Goal: Task Accomplishment & Management: Manage account settings

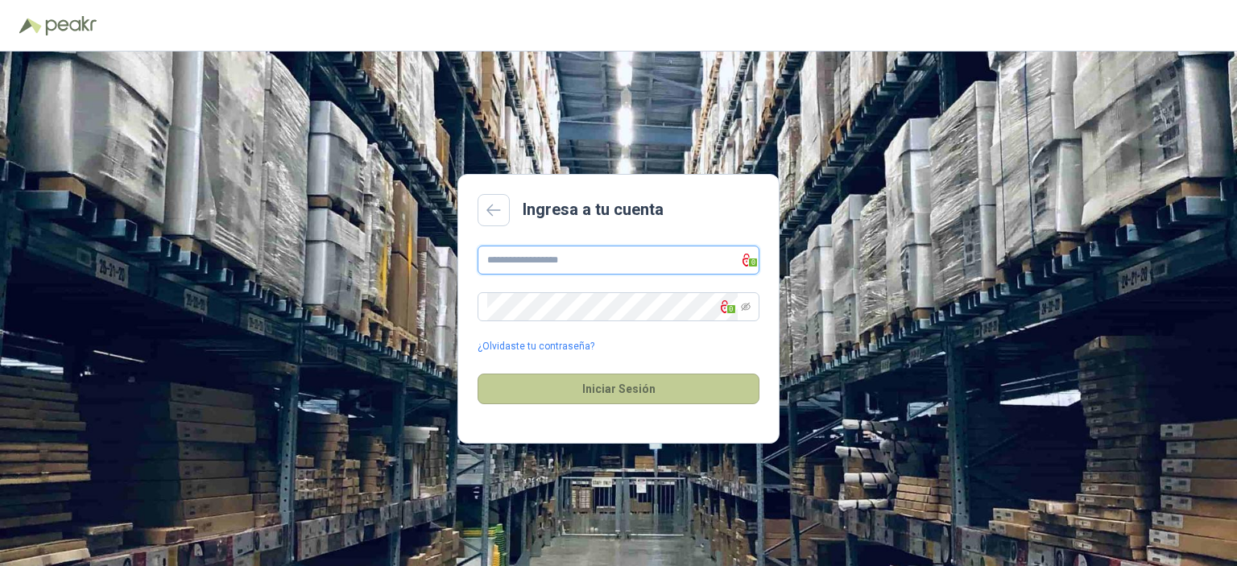
type input "**********"
click at [596, 397] on button "Iniciar Sesión" at bounding box center [618, 389] width 282 height 31
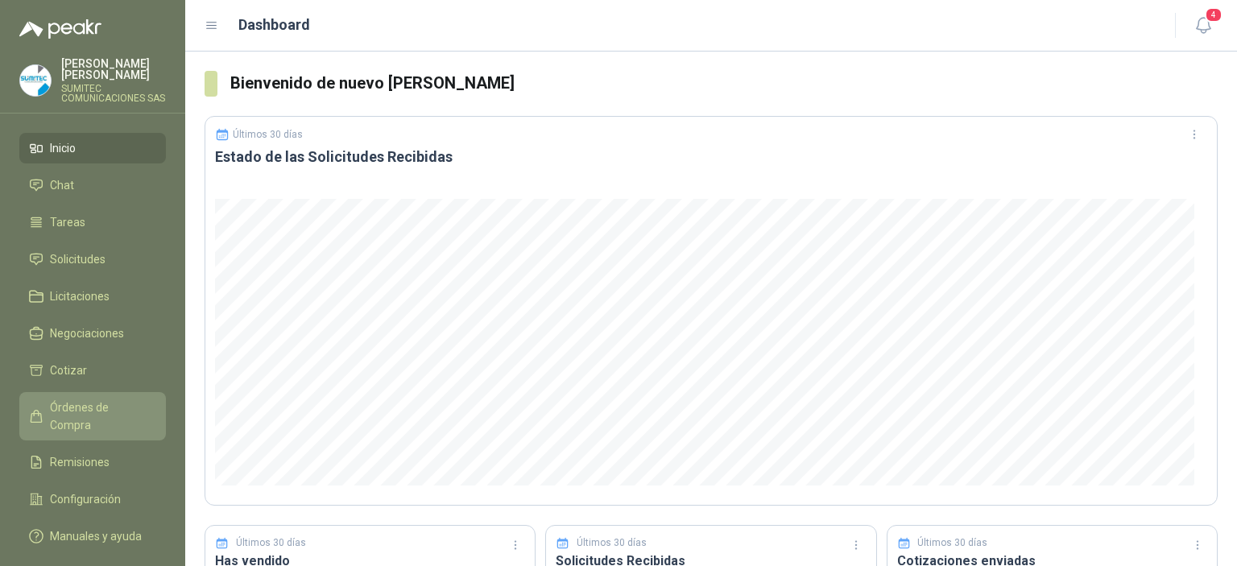
click at [94, 418] on span "Órdenes de Compra" at bounding box center [100, 416] width 101 height 35
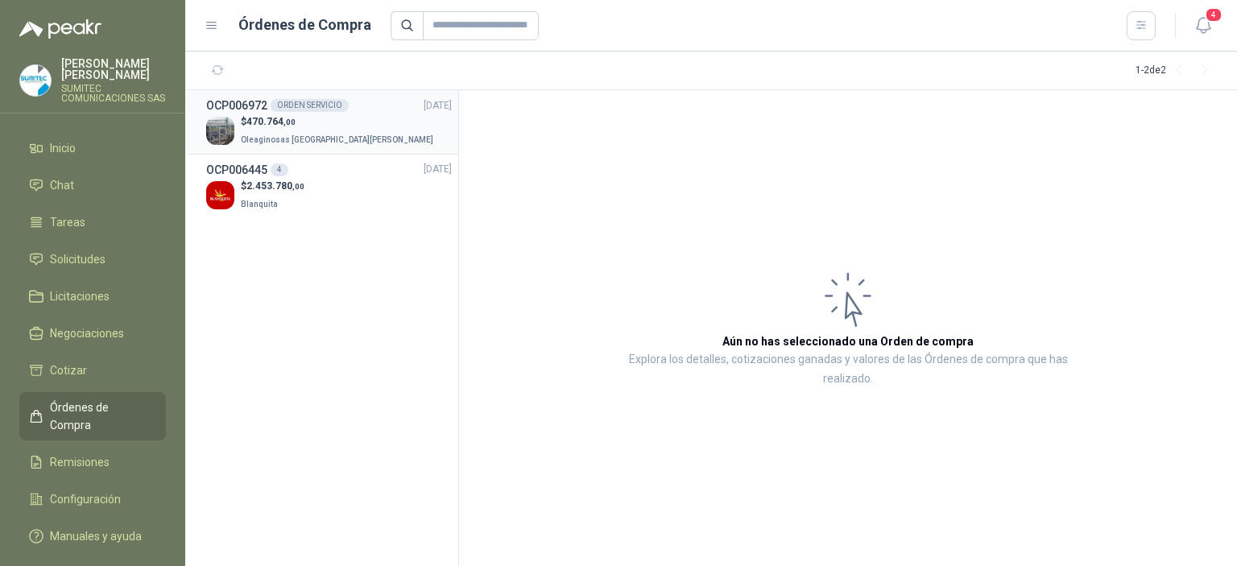
click at [313, 135] on span "Oleaginosas [GEOGRAPHIC_DATA][PERSON_NAME]" at bounding box center [337, 139] width 192 height 9
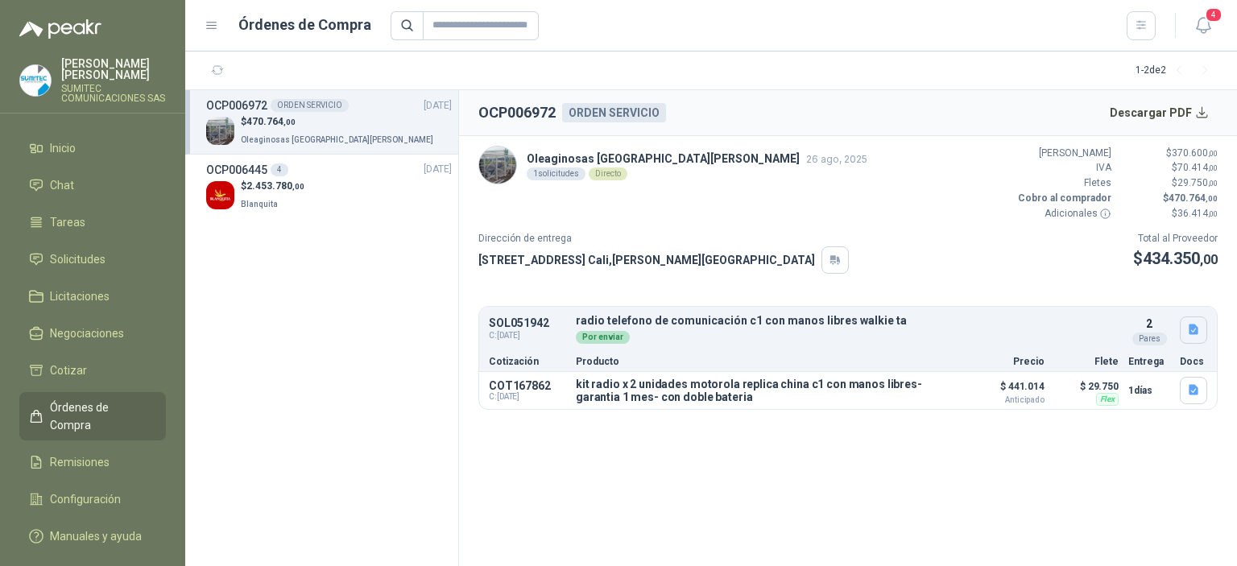
click at [1191, 335] on icon "button" at bounding box center [1194, 330] width 14 height 14
click at [1159, 299] on button "RADIO.png" at bounding box center [1160, 293] width 71 height 17
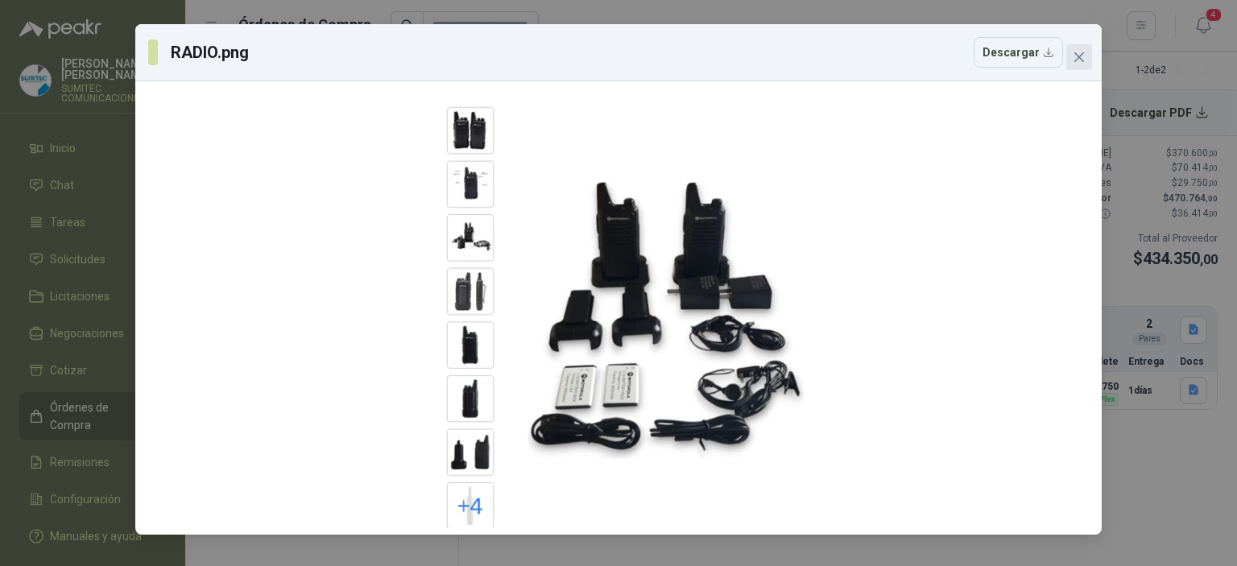
click at [1082, 52] on icon "close" at bounding box center [1078, 57] width 13 height 13
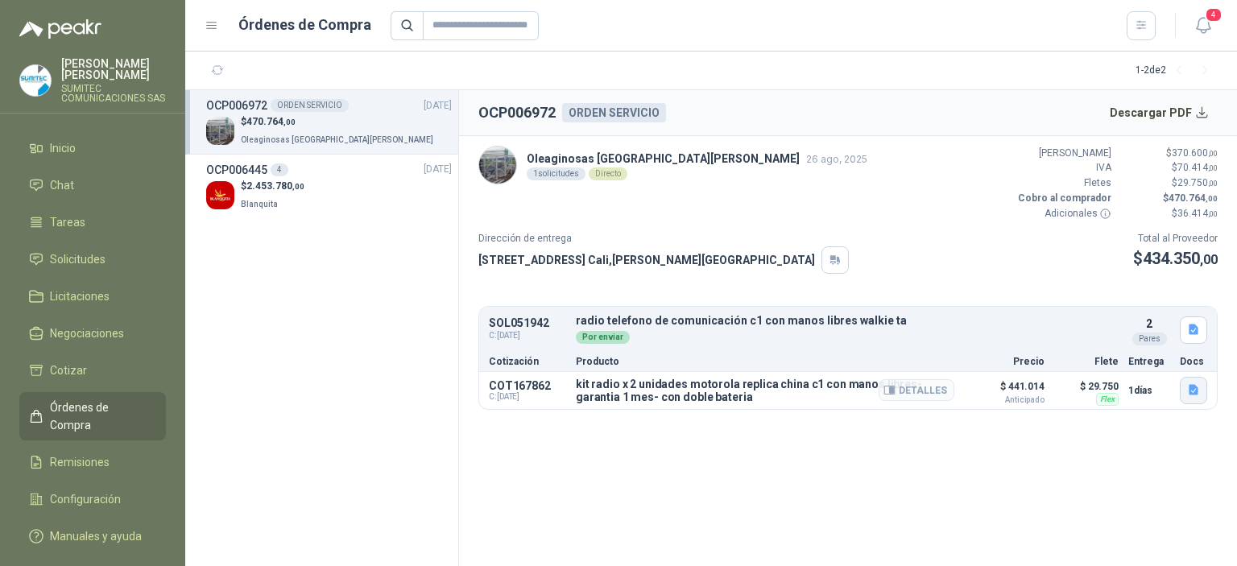
click at [1196, 390] on icon "button" at bounding box center [1193, 390] width 10 height 10
click at [1167, 356] on button "RADIO.png" at bounding box center [1160, 353] width 71 height 17
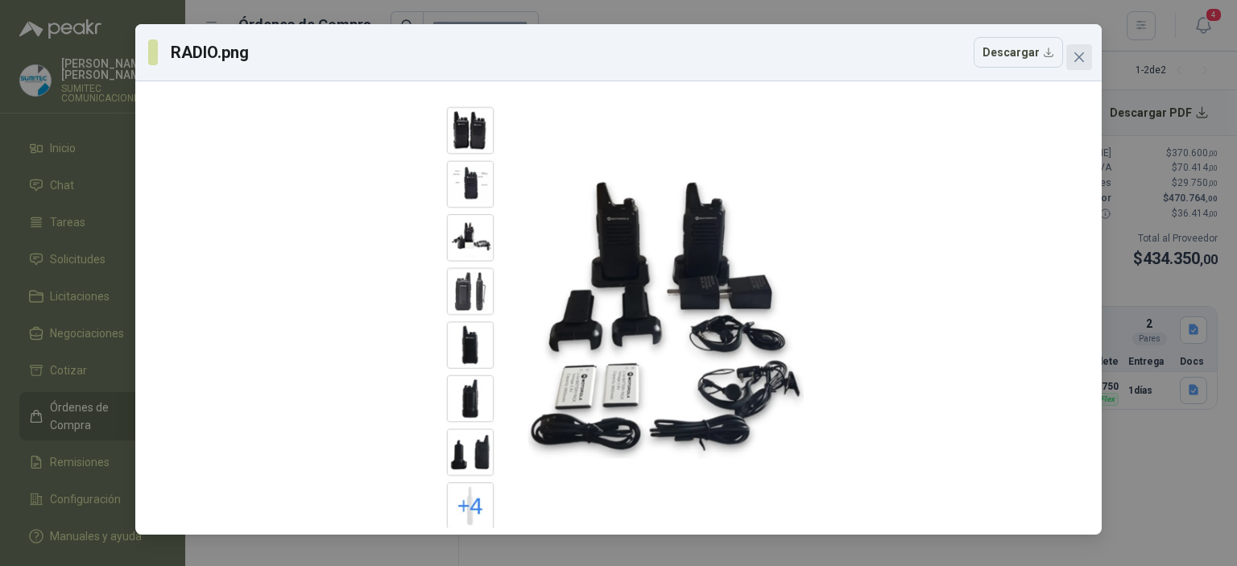
click at [1084, 64] on button "Close" at bounding box center [1079, 57] width 26 height 26
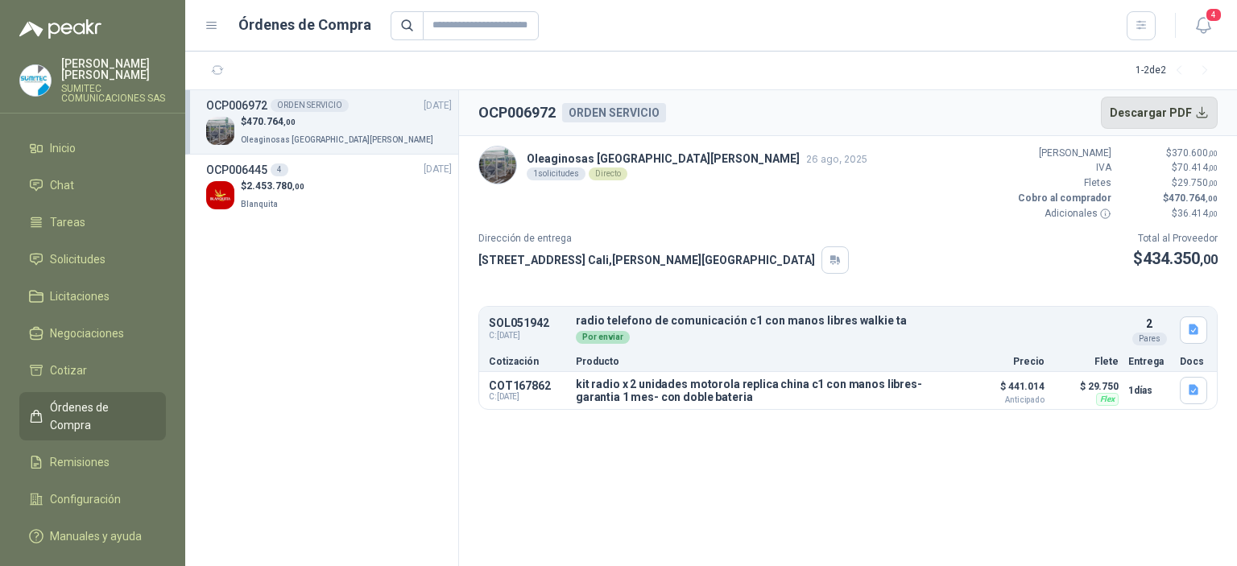
click at [1138, 108] on button "Descargar PDF" at bounding box center [1160, 113] width 118 height 32
click at [114, 338] on span "Negociaciones" at bounding box center [87, 333] width 74 height 18
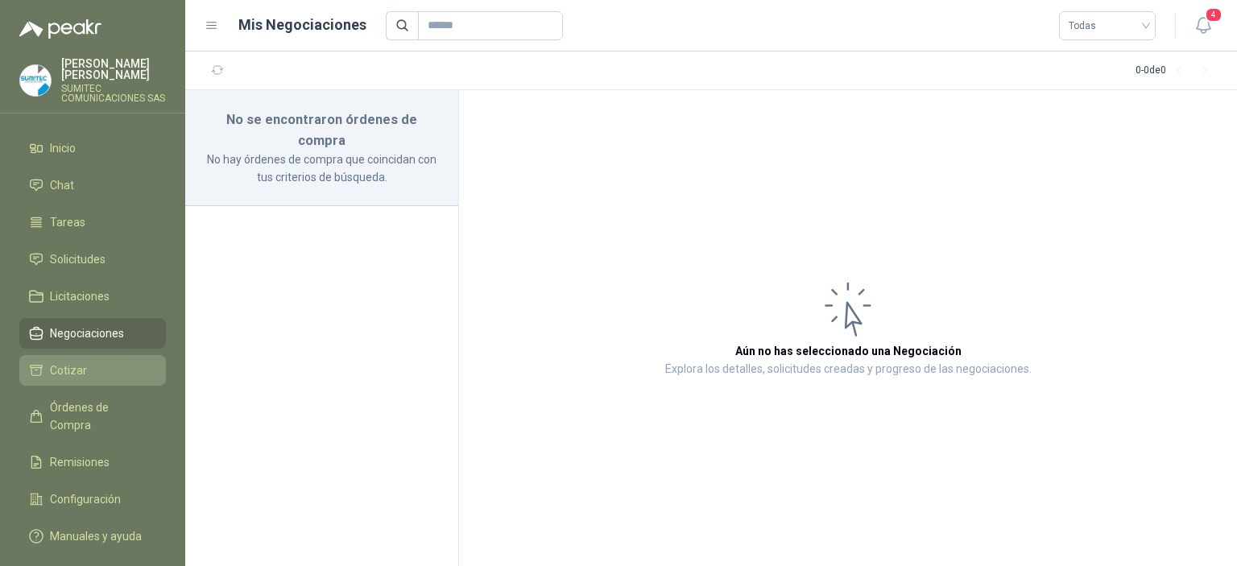
click at [114, 370] on li "Cotizar" at bounding box center [92, 370] width 127 height 18
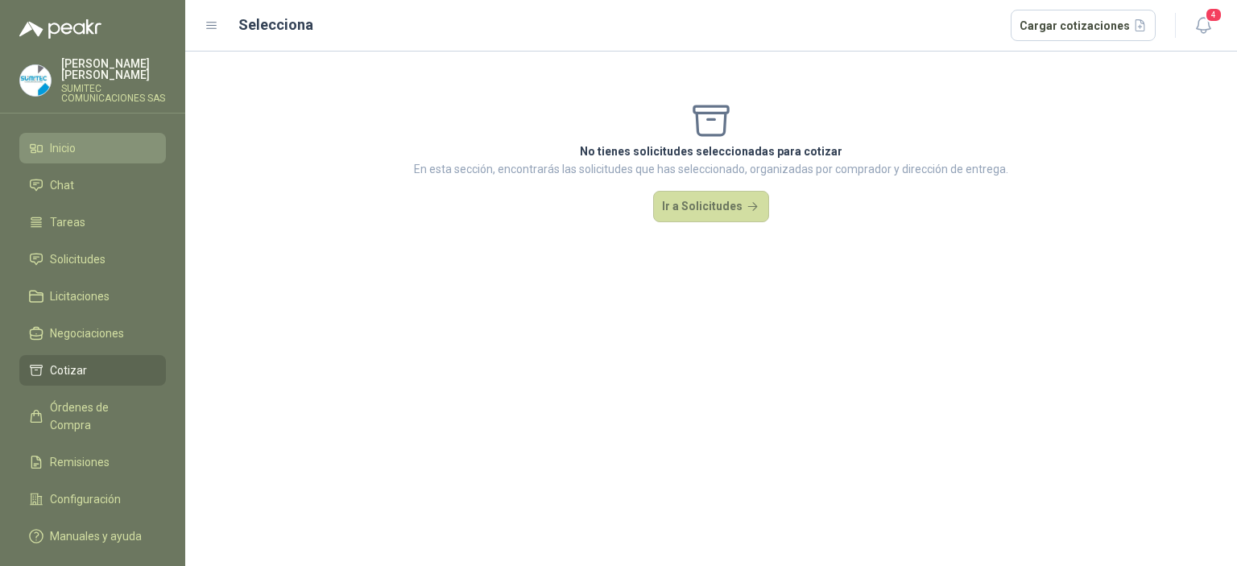
click at [76, 150] on li "Inicio" at bounding box center [92, 148] width 127 height 18
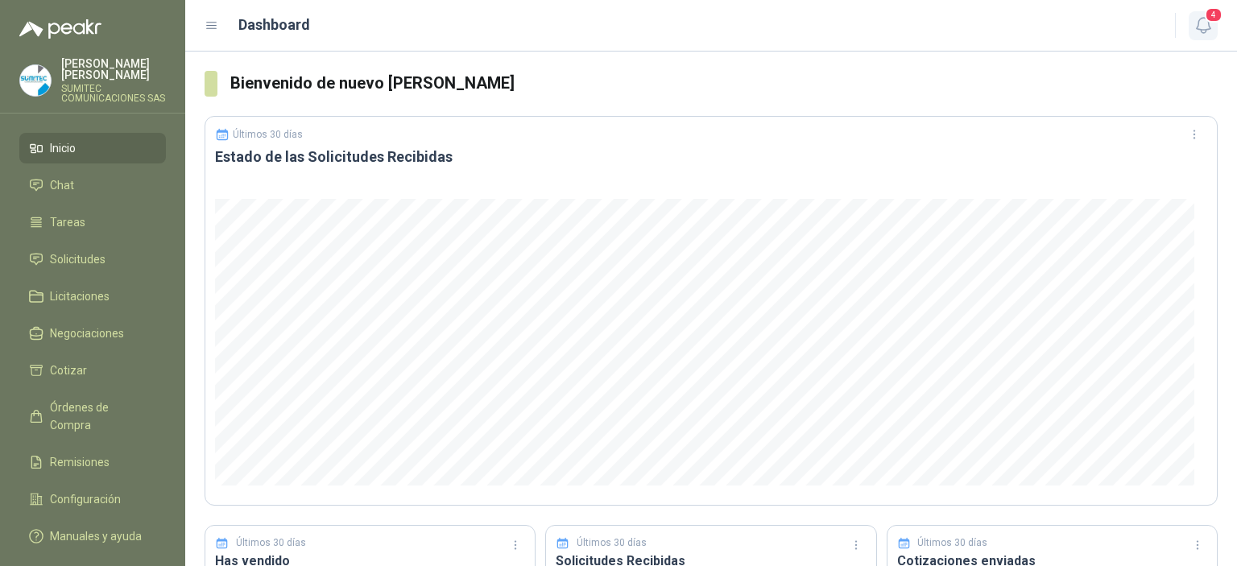
click at [1204, 34] on icon "button" at bounding box center [1203, 25] width 20 height 20
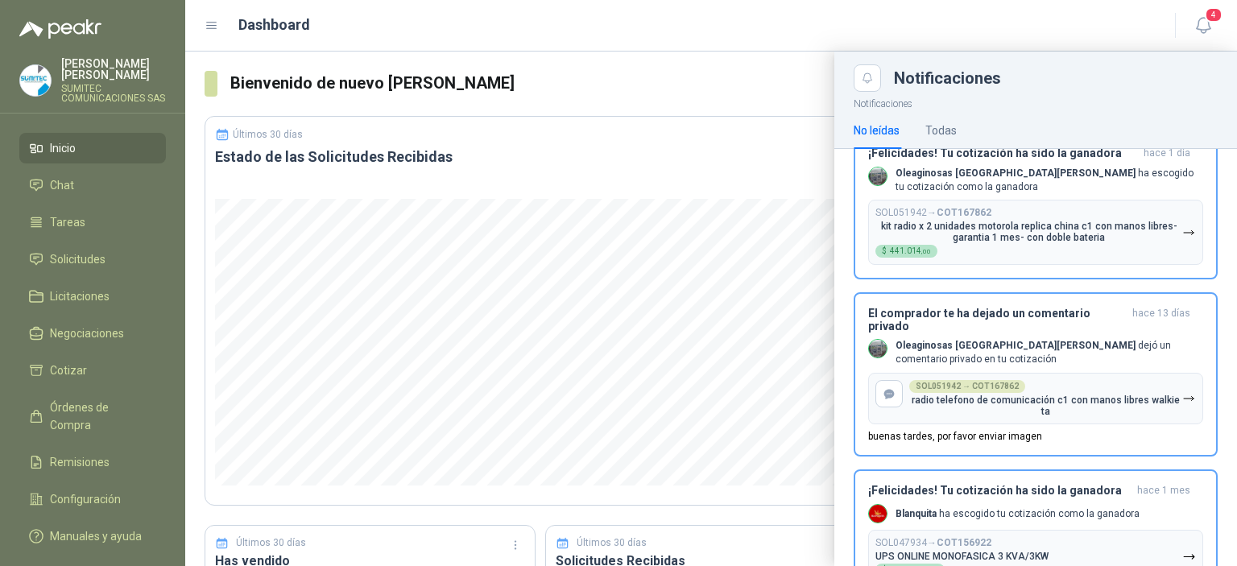
scroll to position [179, 0]
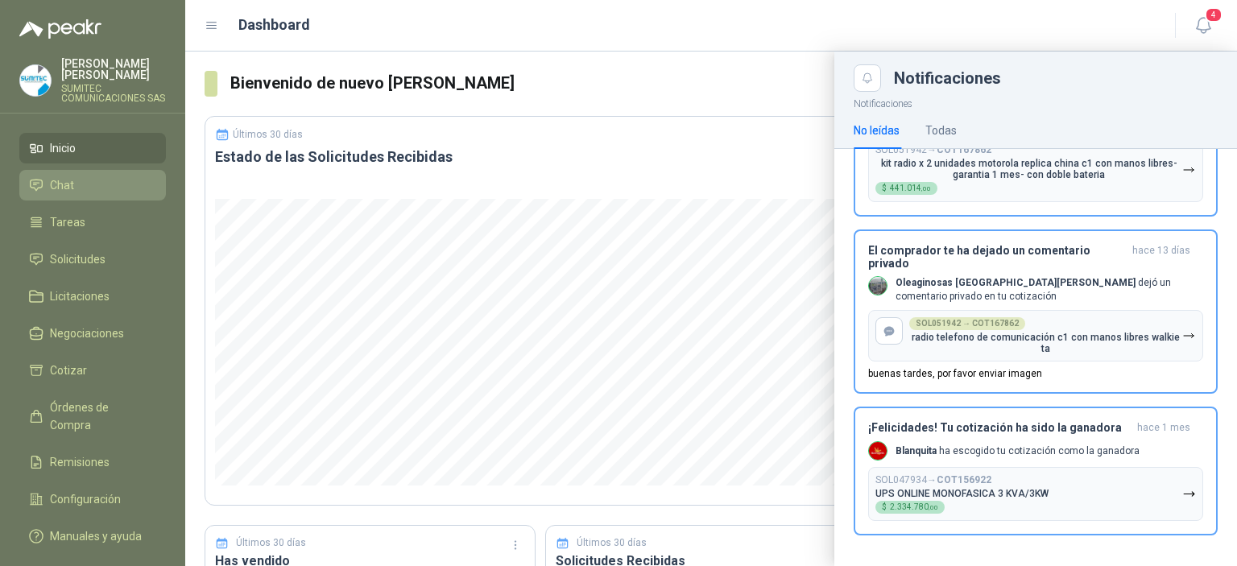
click at [64, 186] on span "Chat" at bounding box center [62, 185] width 24 height 18
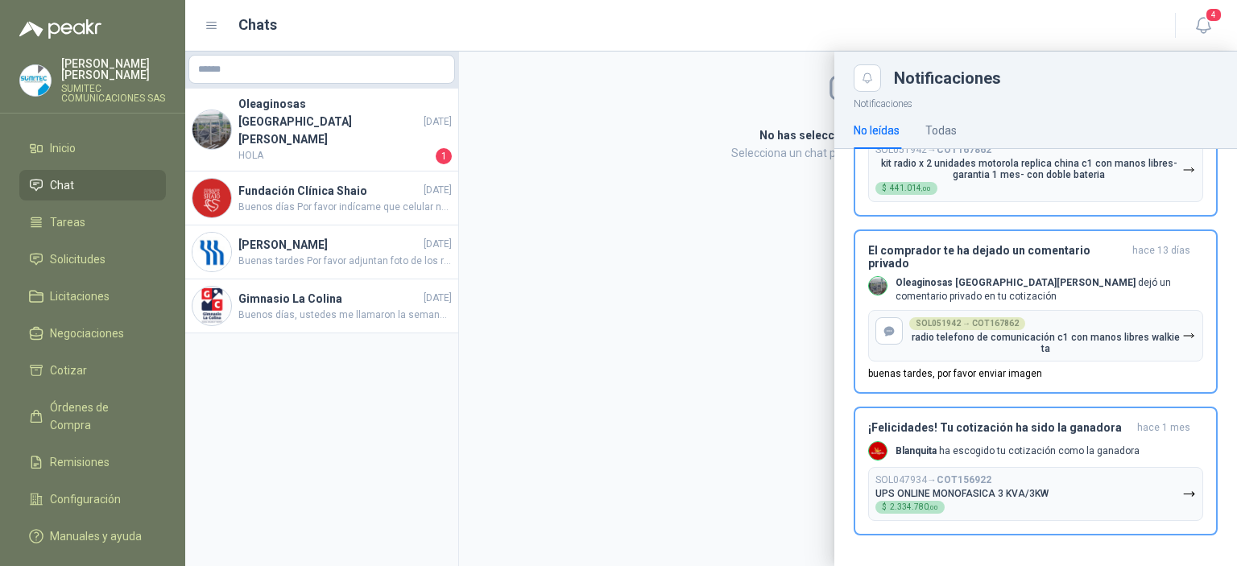
click at [306, 117] on div at bounding box center [710, 309] width 1051 height 514
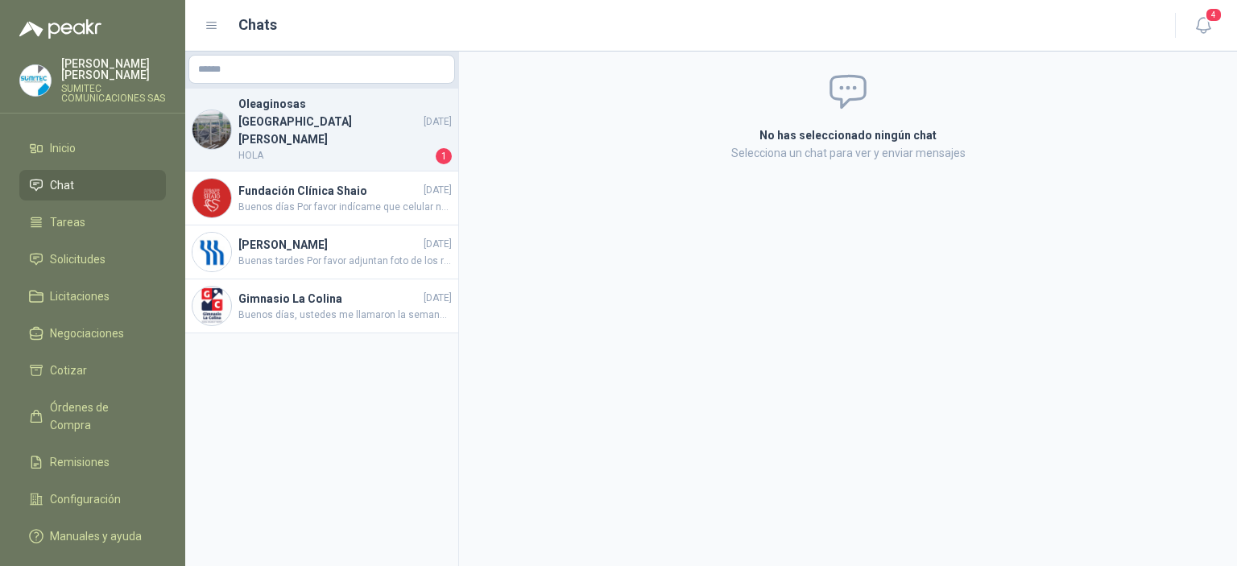
click at [314, 132] on div "Oleaginosas [GEOGRAPHIC_DATA][PERSON_NAME] [DATE] HOLA 1" at bounding box center [321, 130] width 273 height 83
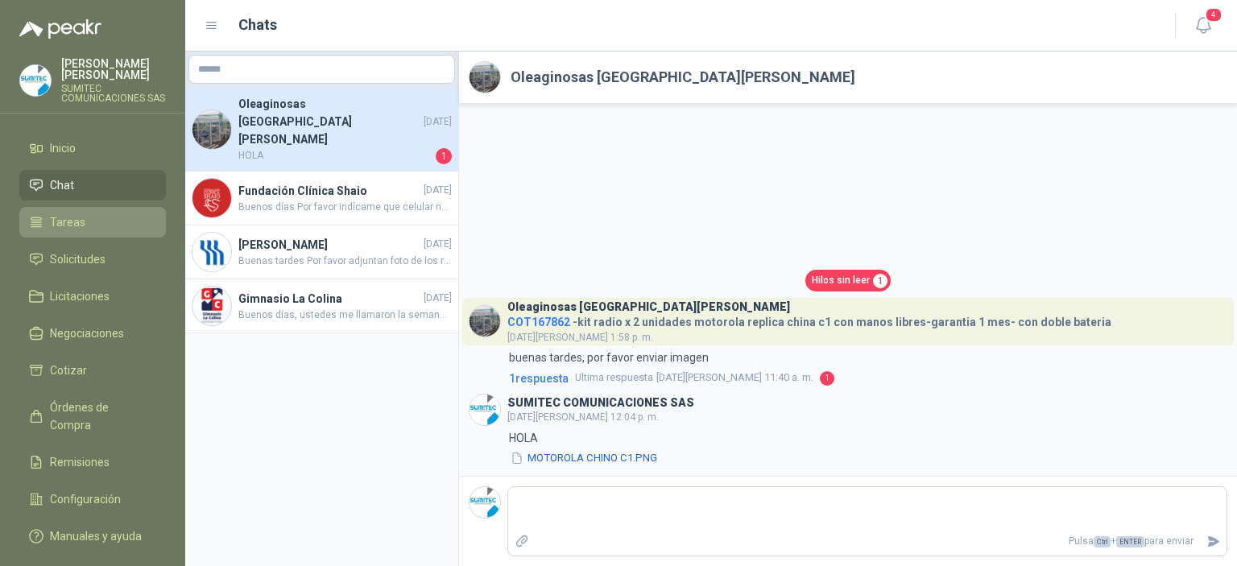
click at [72, 231] on span "Tareas" at bounding box center [67, 222] width 35 height 18
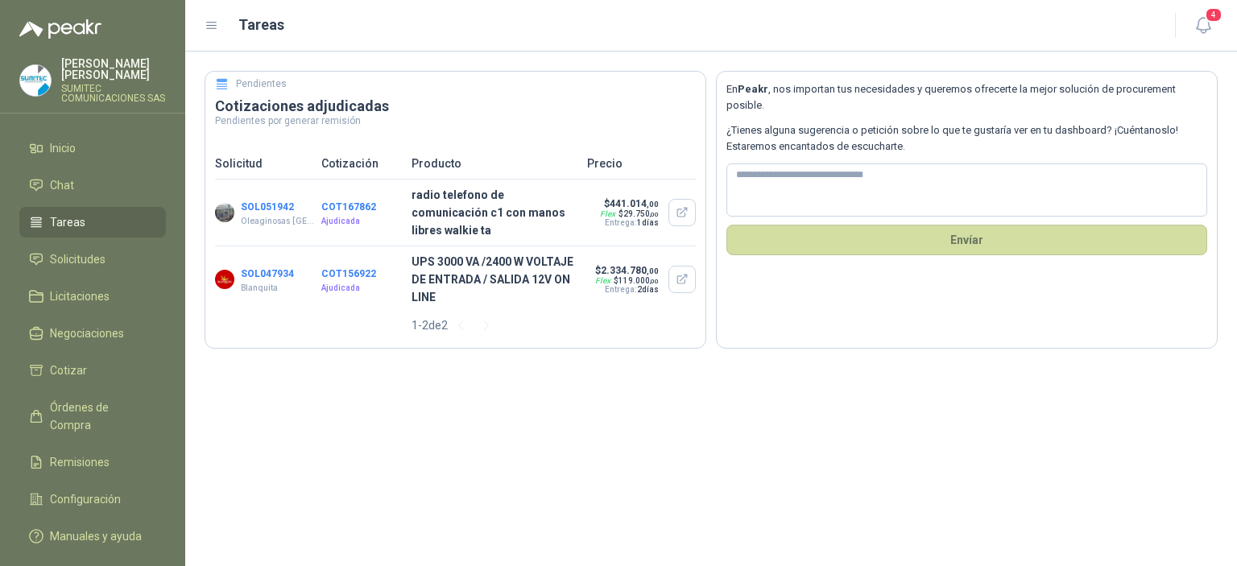
click at [267, 201] on button "SOL051942" at bounding box center [267, 206] width 53 height 11
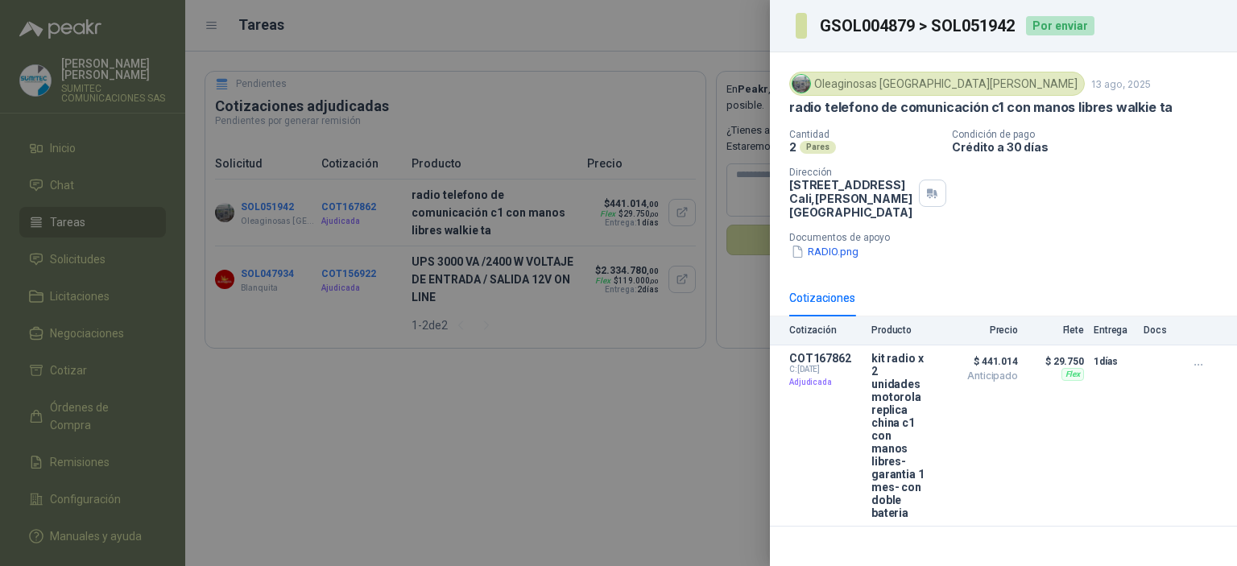
click at [592, 376] on div at bounding box center [618, 283] width 1237 height 566
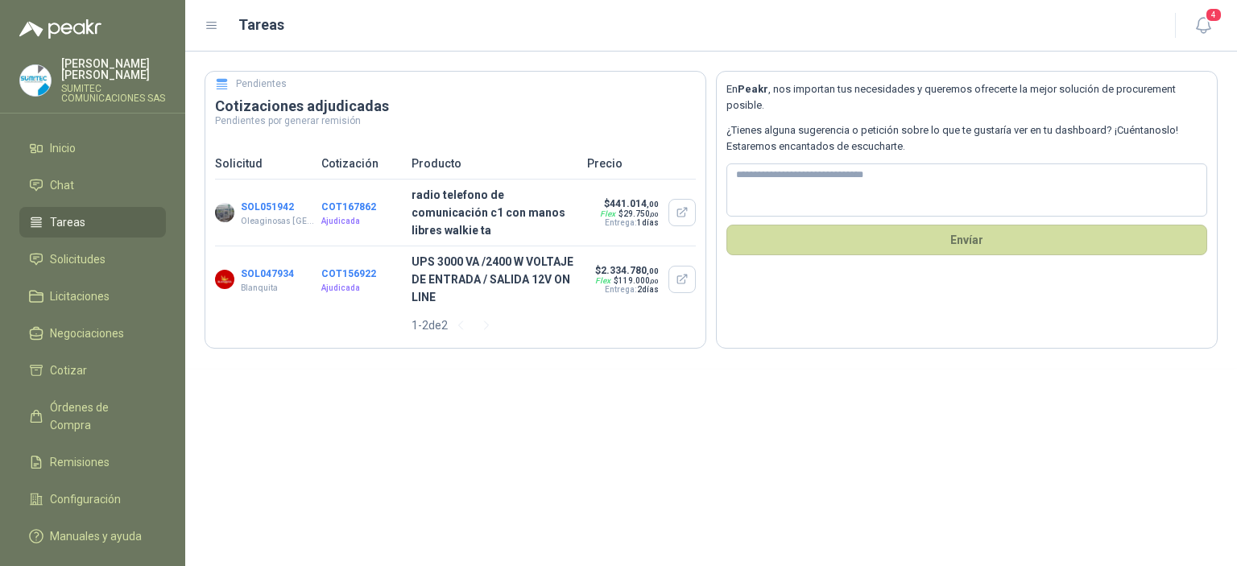
click at [357, 201] on button "COT167862" at bounding box center [348, 206] width 55 height 11
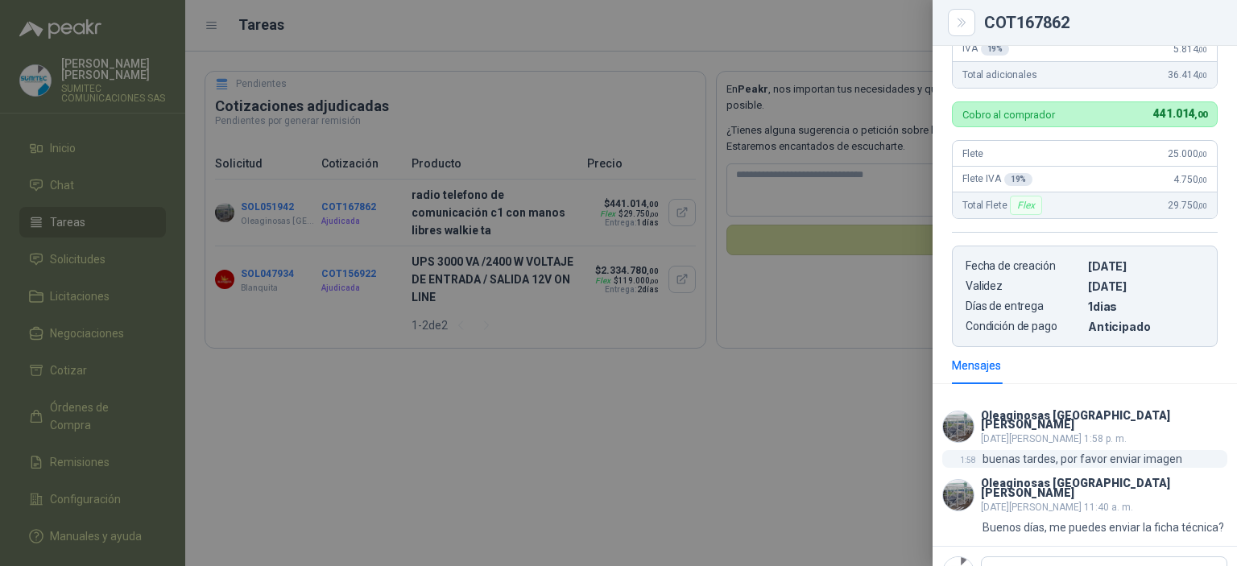
scroll to position [517, 0]
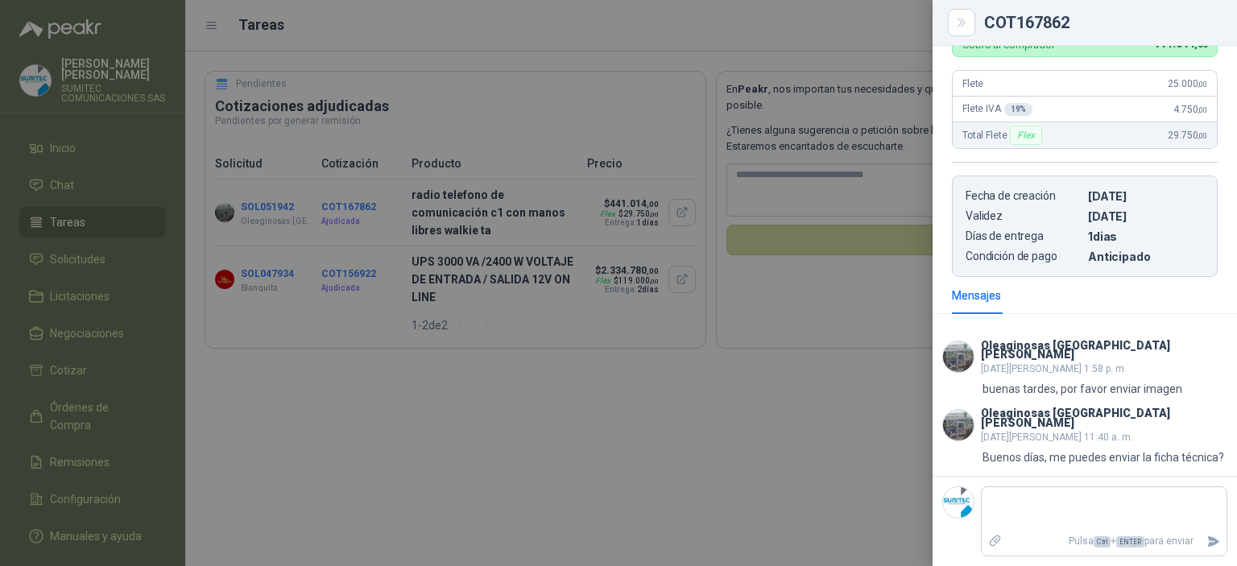
drag, startPoint x: 342, startPoint y: 378, endPoint x: 323, endPoint y: 337, distance: 45.4
click at [337, 370] on div at bounding box center [618, 283] width 1237 height 566
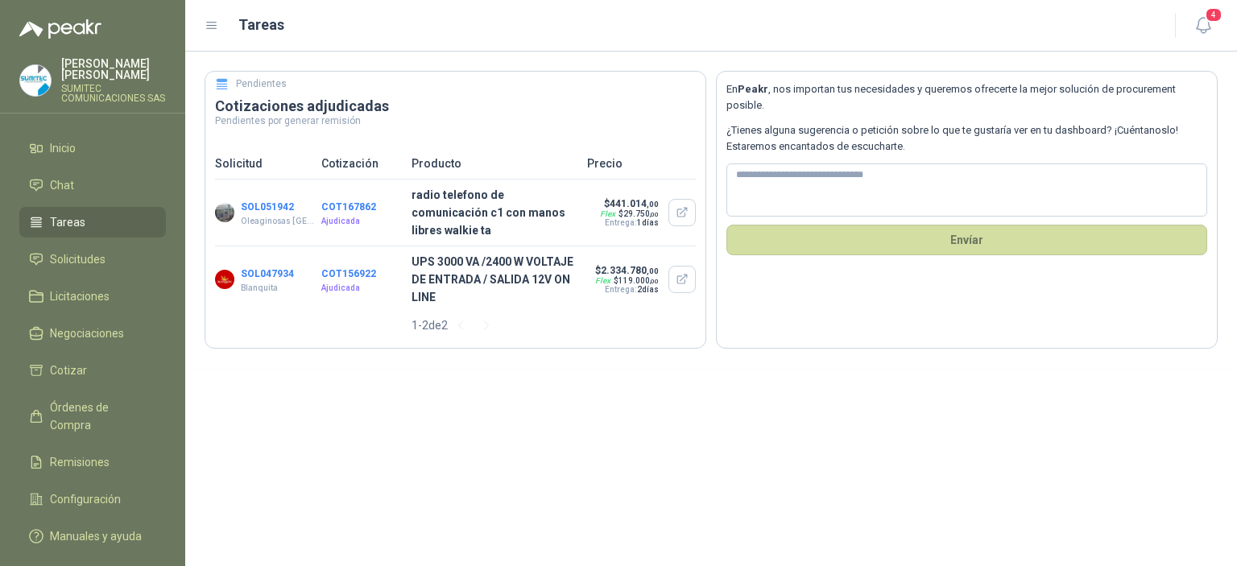
click at [261, 203] on button "SOL051942" at bounding box center [267, 206] width 53 height 11
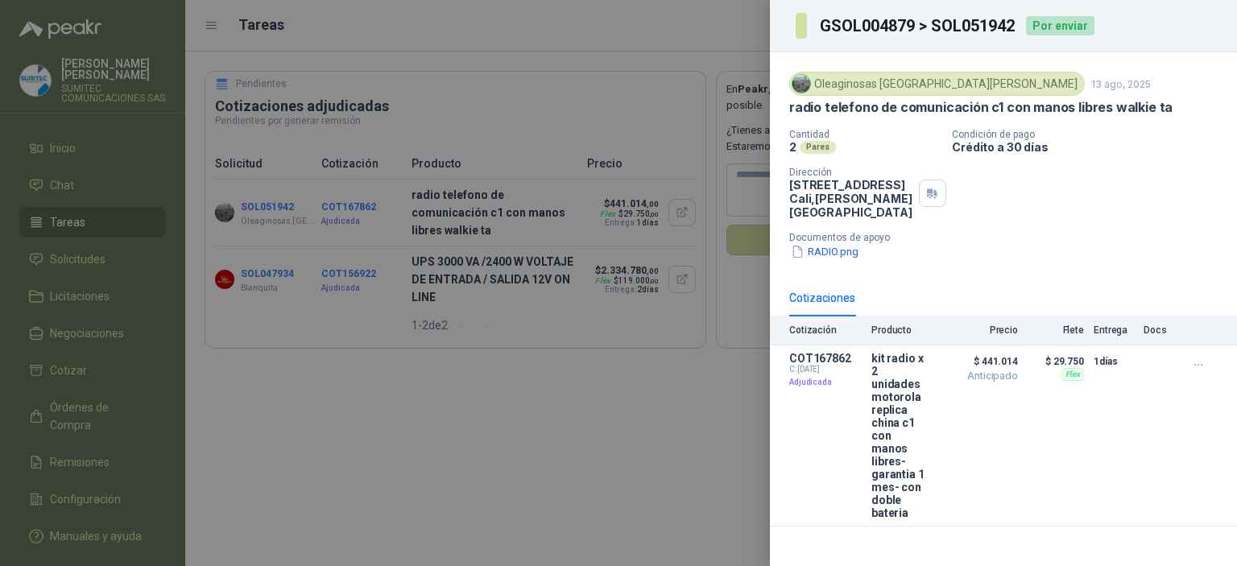
click at [602, 339] on div at bounding box center [618, 283] width 1237 height 566
